Goal: Find specific page/section: Find specific page/section

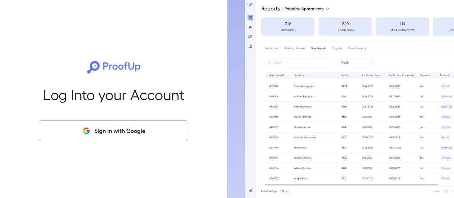
click at [131, 141] on div "Log Into your Account Sign in with Google" at bounding box center [113, 99] width 204 height 198
click at [131, 135] on button "Sign in with Google" at bounding box center [113, 130] width 149 height 21
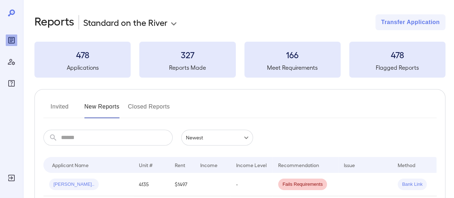
scroll to position [108, 0]
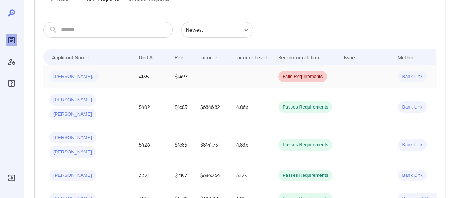
click at [79, 74] on span "[PERSON_NAME].." at bounding box center [74, 76] width 50 height 7
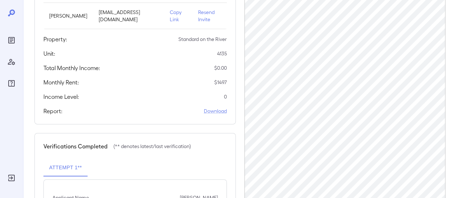
scroll to position [169, 0]
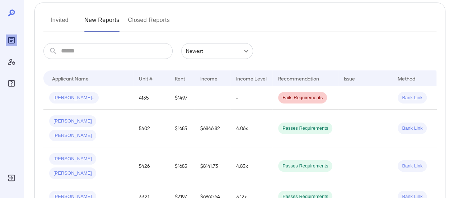
scroll to position [72, 0]
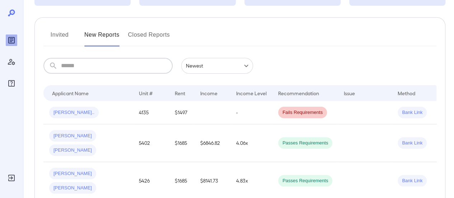
click at [96, 71] on input "text" at bounding box center [117, 66] width 112 height 16
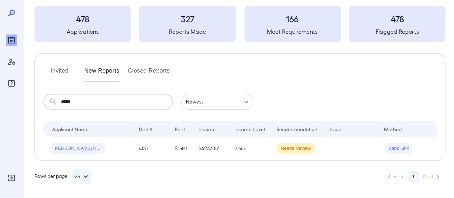
scroll to position [41, 0]
type input "******"
click at [193, 147] on td "$4233.57" at bounding box center [211, 148] width 36 height 23
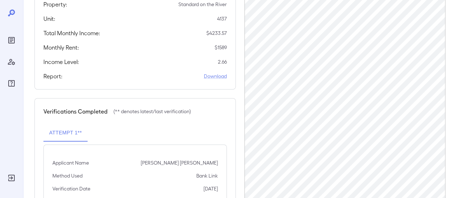
scroll to position [144, 0]
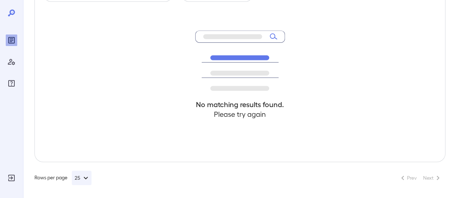
scroll to position [41, 0]
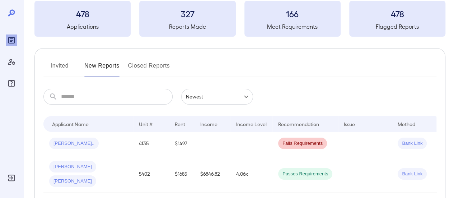
click at [82, 96] on input "text" at bounding box center [117, 97] width 112 height 16
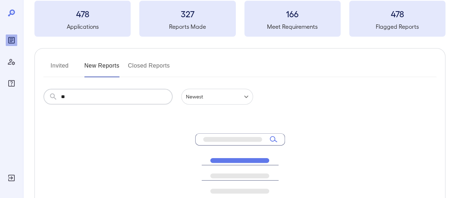
type input "*"
